Goal: Use online tool/utility: Utilize a website feature to perform a specific function

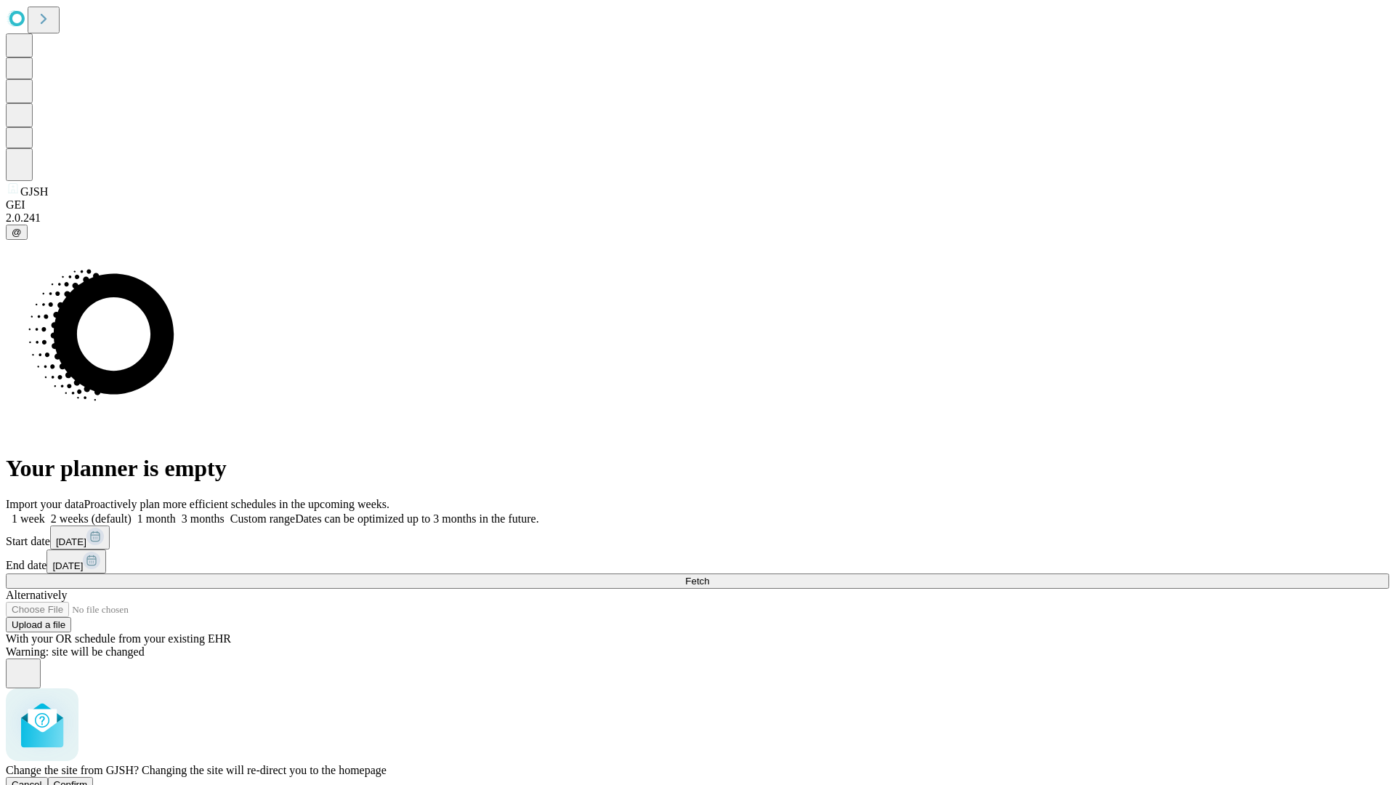
click at [88, 779] on span "Confirm" at bounding box center [71, 784] width 34 height 11
click at [176, 512] on label "1 month" at bounding box center [153, 518] width 44 height 12
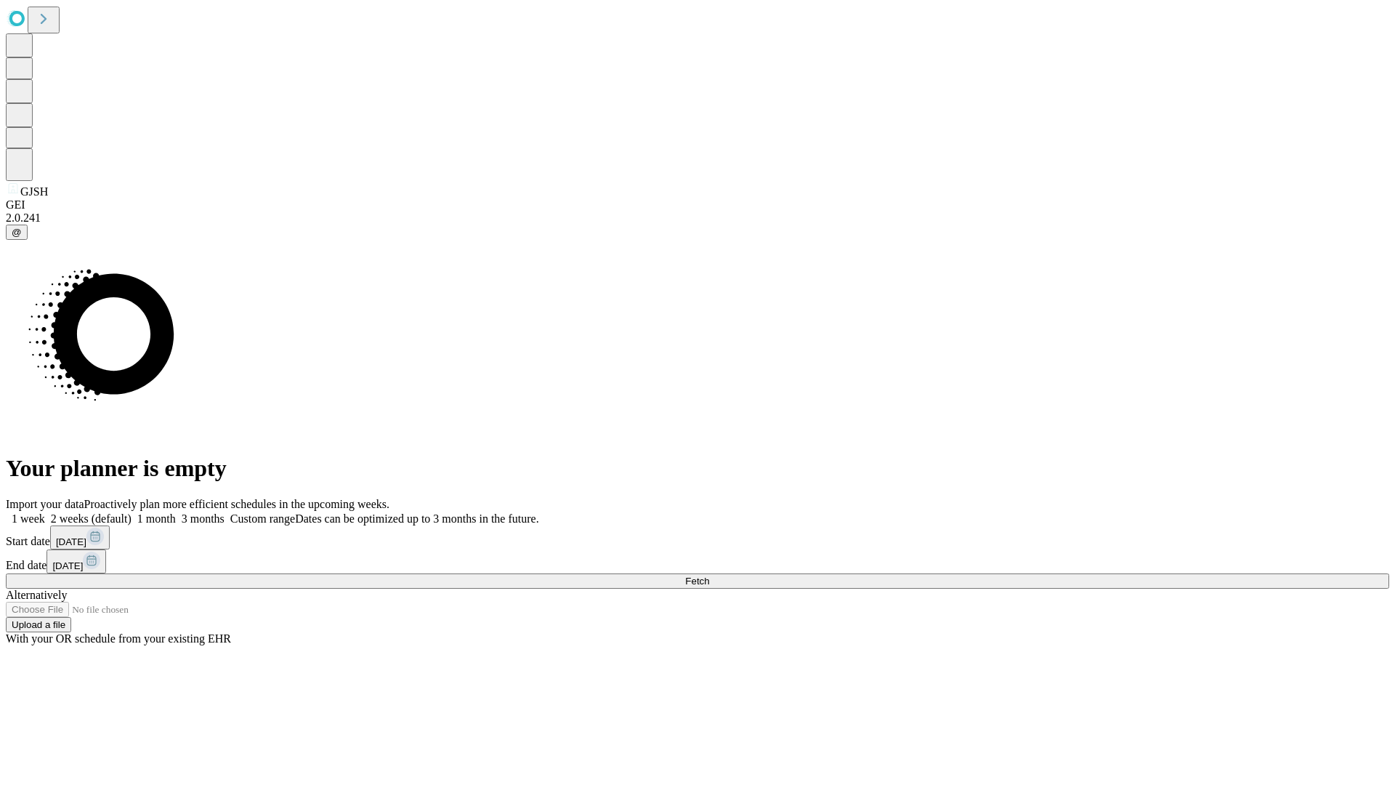
click at [709, 575] on span "Fetch" at bounding box center [697, 580] width 24 height 11
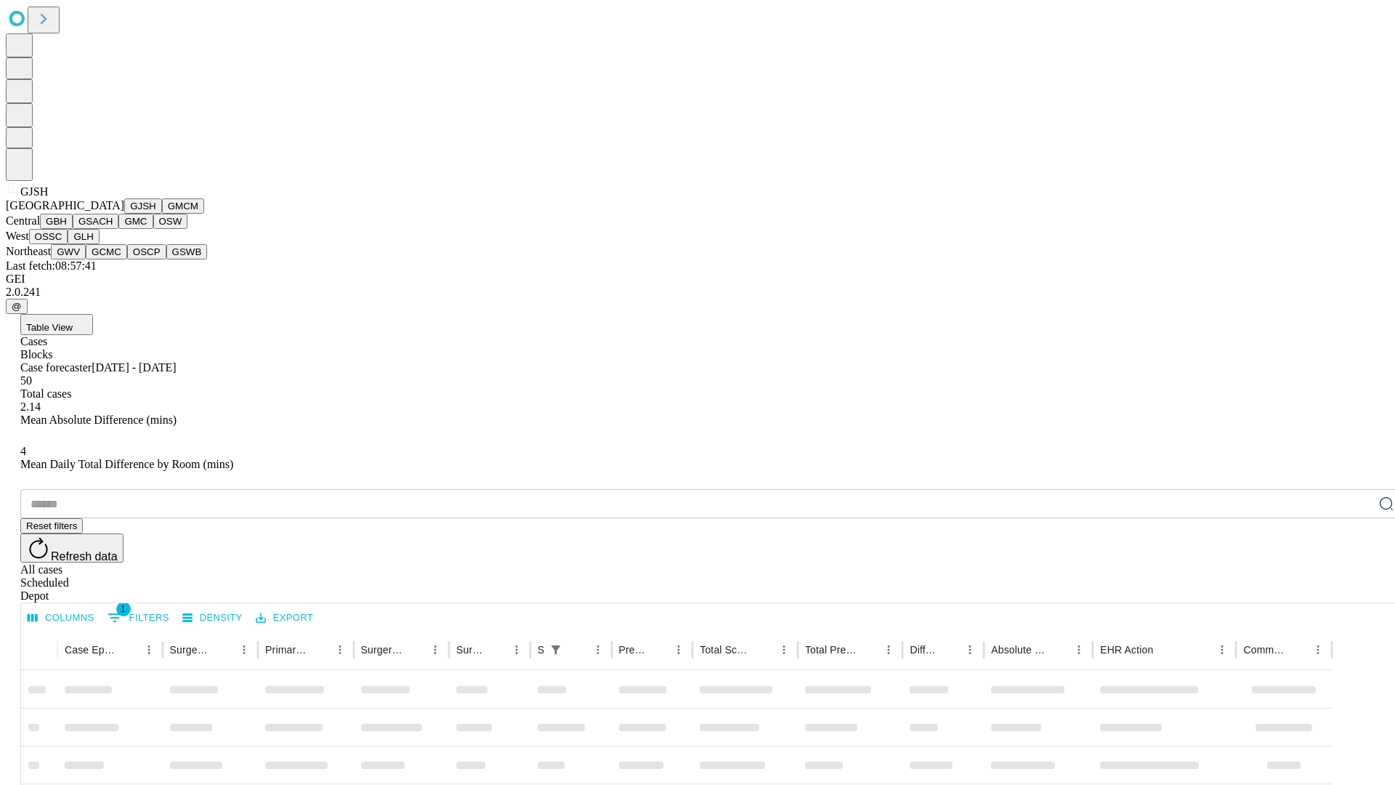
click at [162, 214] on button "GMCM" at bounding box center [183, 205] width 42 height 15
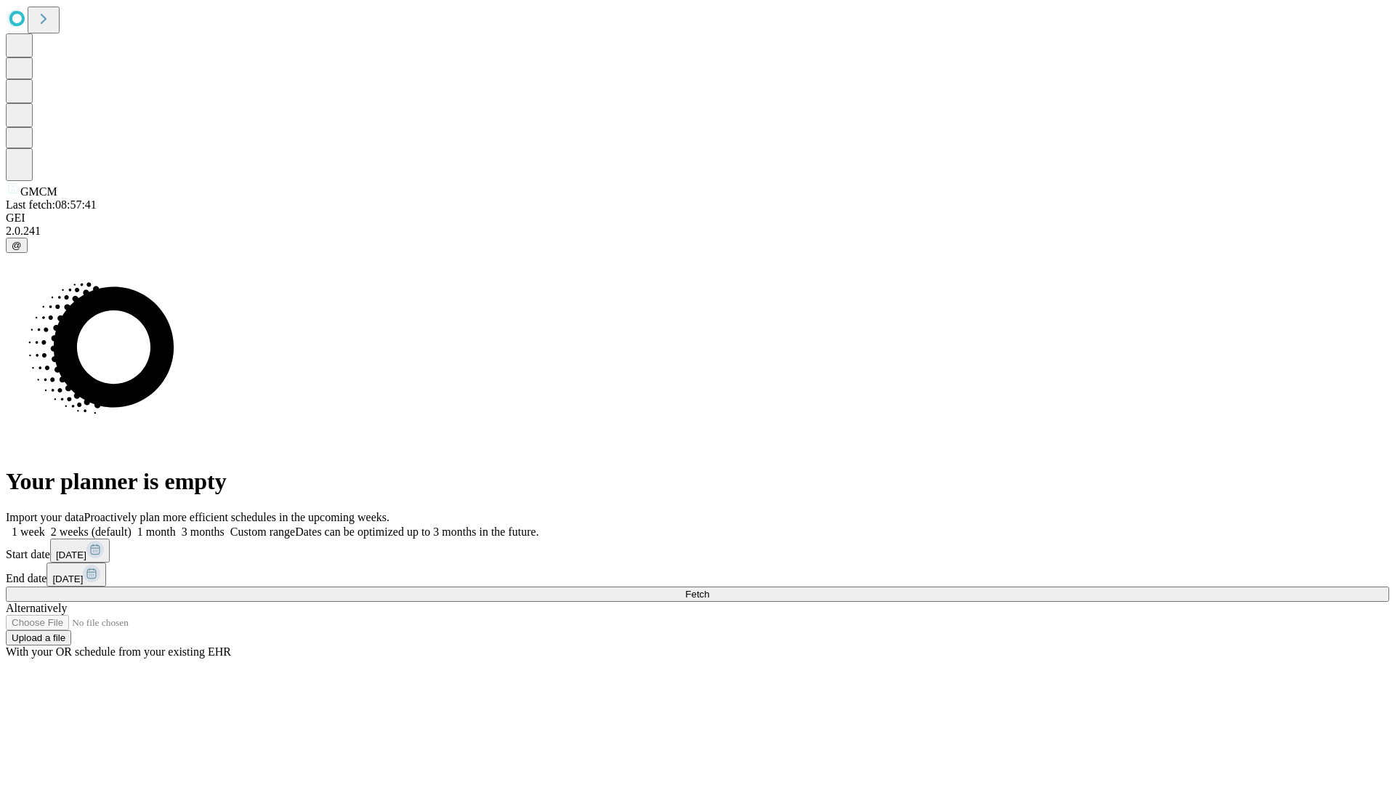
click at [176, 525] on label "1 month" at bounding box center [153, 531] width 44 height 12
click at [709, 588] on span "Fetch" at bounding box center [697, 593] width 24 height 11
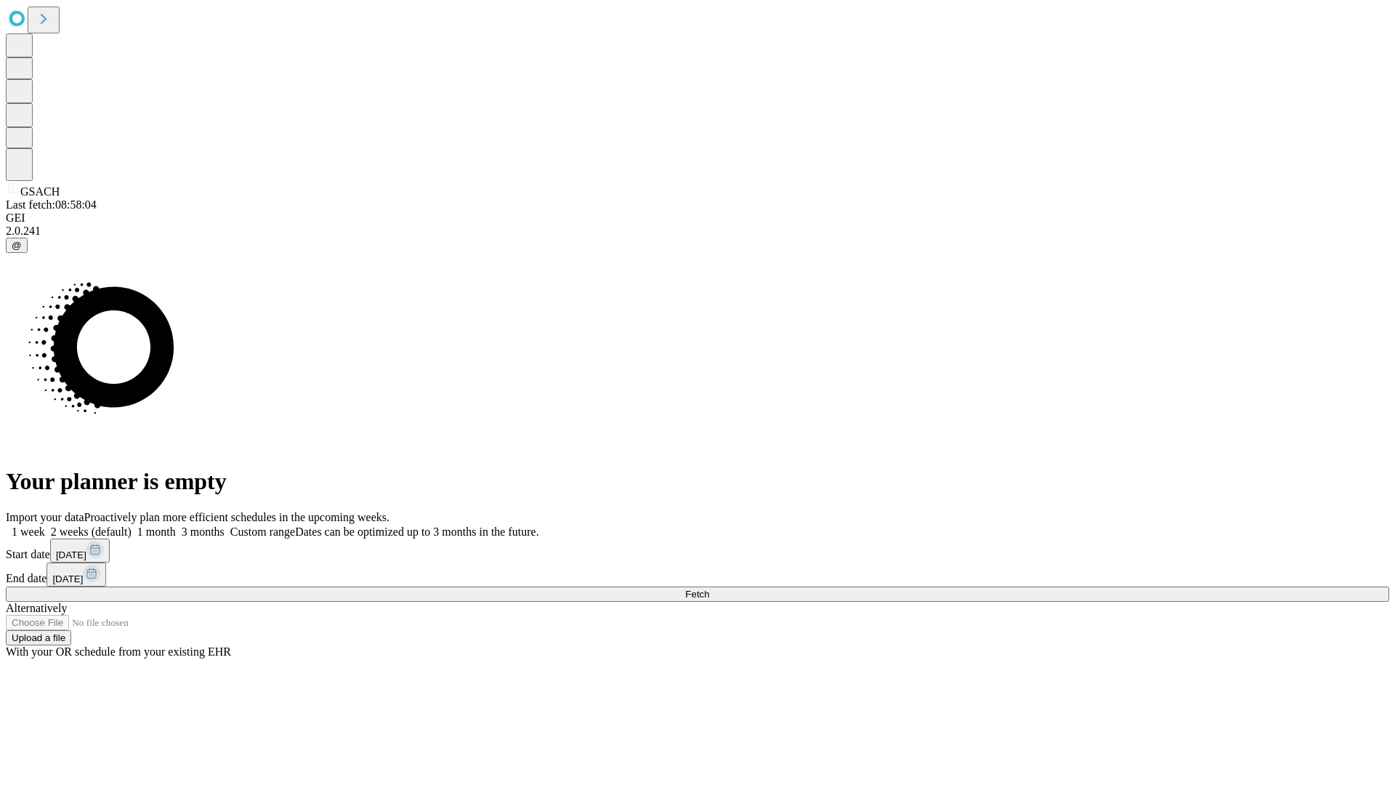
click at [709, 588] on span "Fetch" at bounding box center [697, 593] width 24 height 11
click at [176, 525] on label "1 month" at bounding box center [153, 531] width 44 height 12
click at [709, 588] on span "Fetch" at bounding box center [697, 593] width 24 height 11
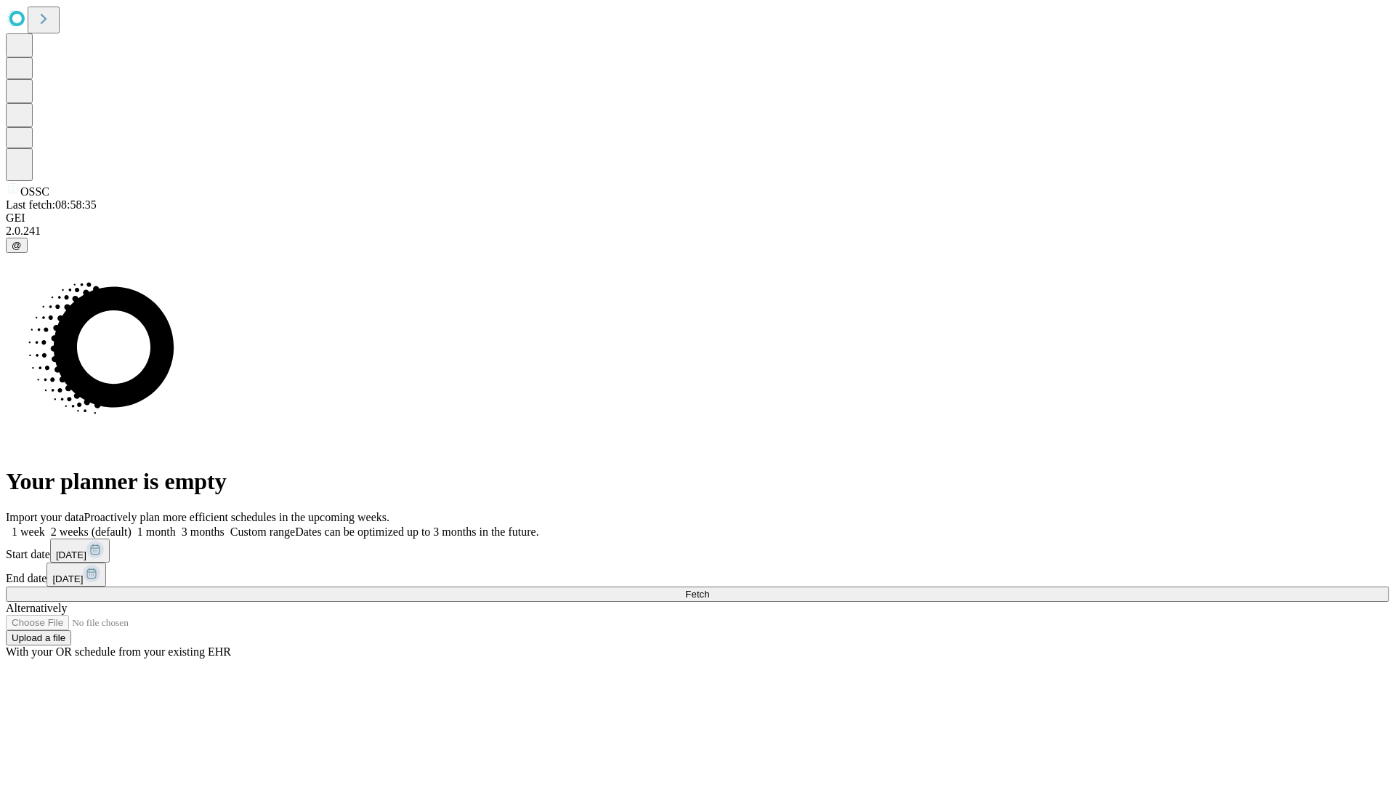
click at [176, 525] on label "1 month" at bounding box center [153, 531] width 44 height 12
click at [709, 588] on span "Fetch" at bounding box center [697, 593] width 24 height 11
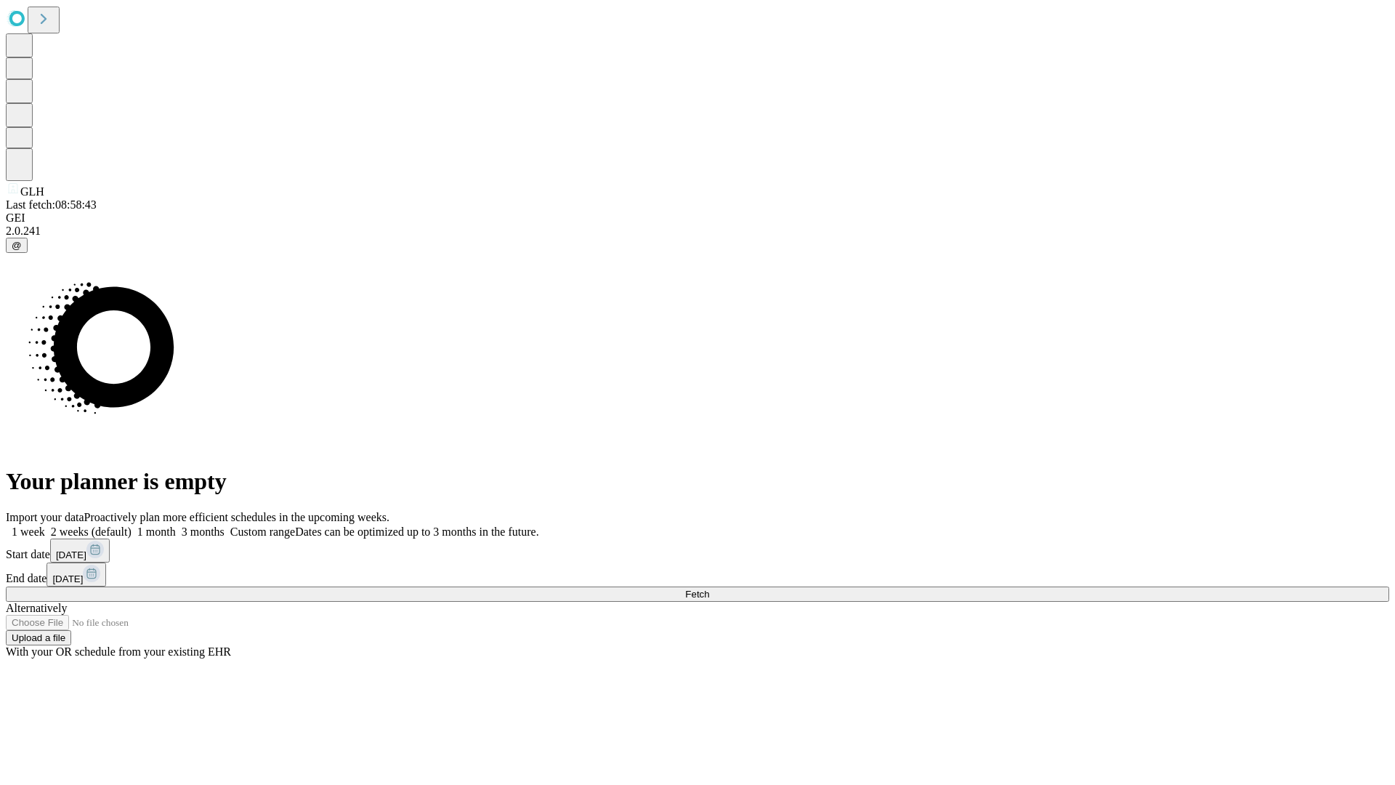
click at [176, 525] on label "1 month" at bounding box center [153, 531] width 44 height 12
click at [709, 588] on span "Fetch" at bounding box center [697, 593] width 24 height 11
click at [176, 525] on label "1 month" at bounding box center [153, 531] width 44 height 12
click at [709, 588] on span "Fetch" at bounding box center [697, 593] width 24 height 11
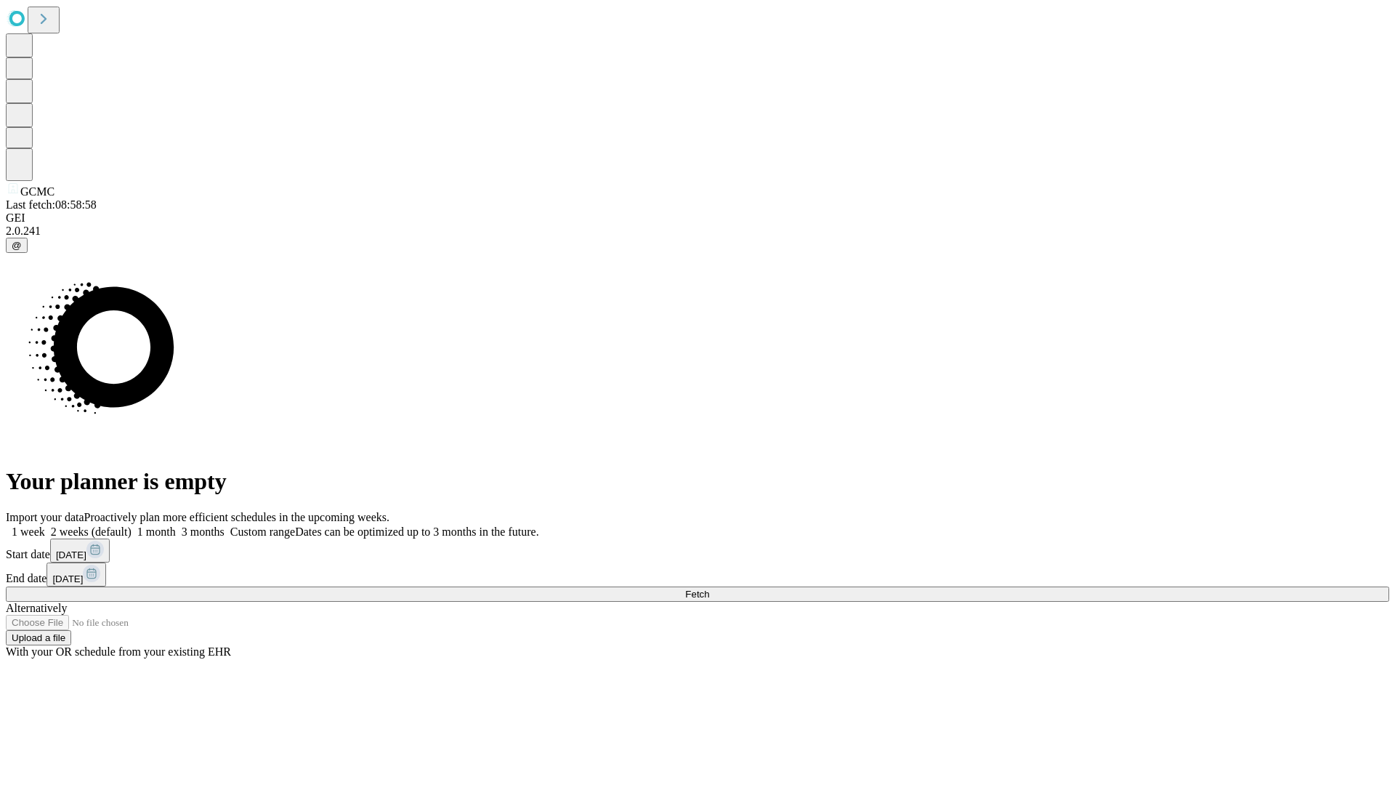
click at [176, 525] on label "1 month" at bounding box center [153, 531] width 44 height 12
click at [709, 588] on span "Fetch" at bounding box center [697, 593] width 24 height 11
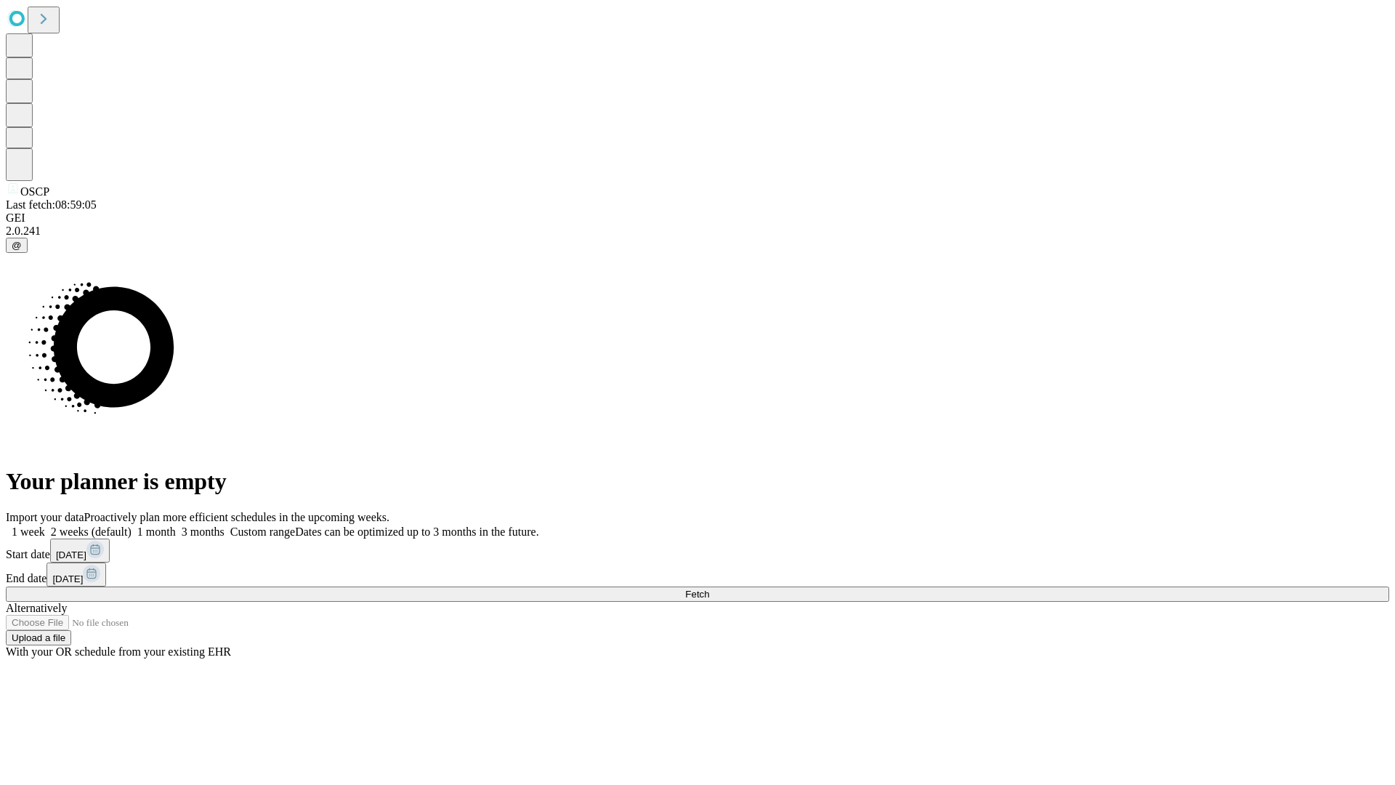
click at [709, 588] on span "Fetch" at bounding box center [697, 593] width 24 height 11
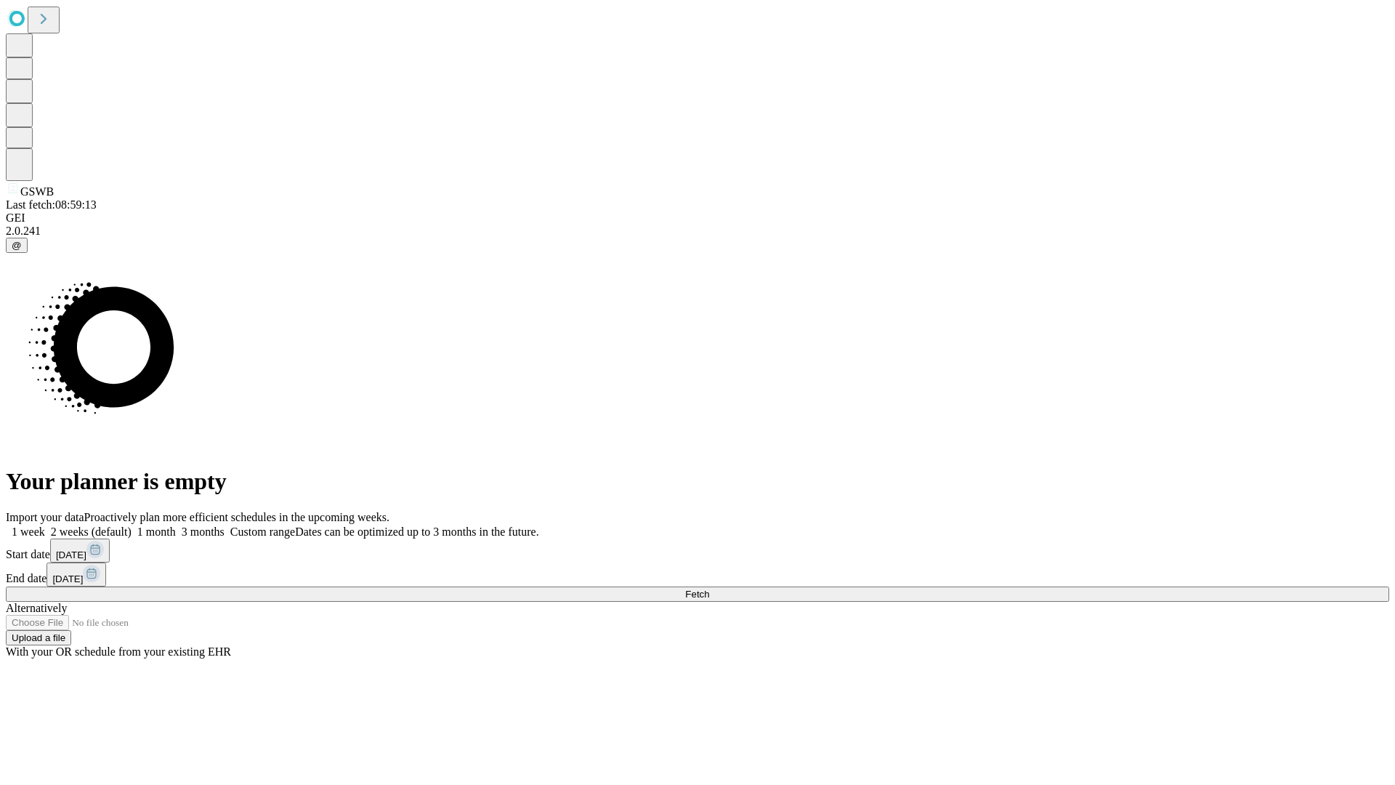
click at [176, 525] on label "1 month" at bounding box center [153, 531] width 44 height 12
click at [709, 588] on span "Fetch" at bounding box center [697, 593] width 24 height 11
